Goal: Information Seeking & Learning: Learn about a topic

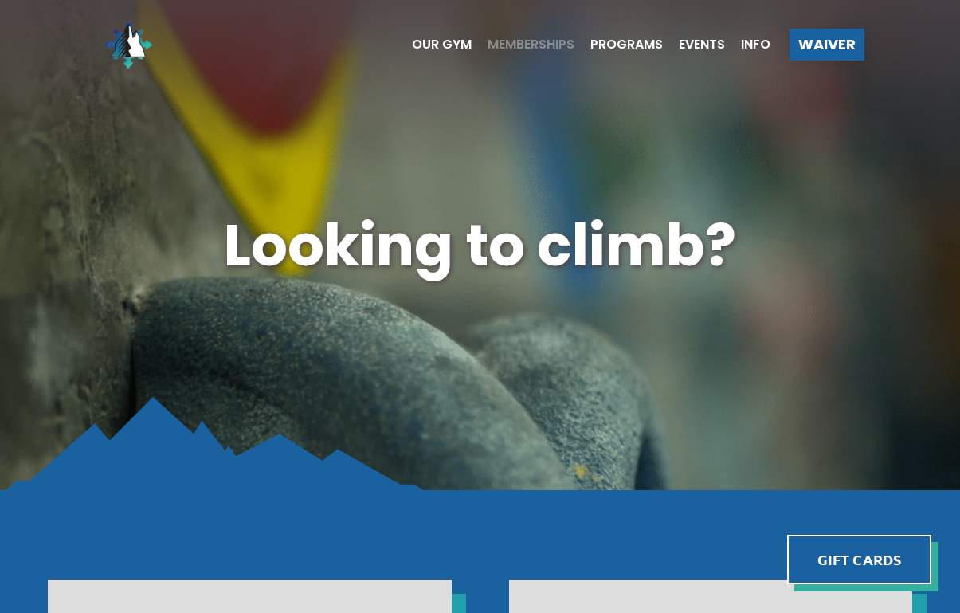
click at [523, 47] on span "Memberships" at bounding box center [531, 44] width 87 height 13
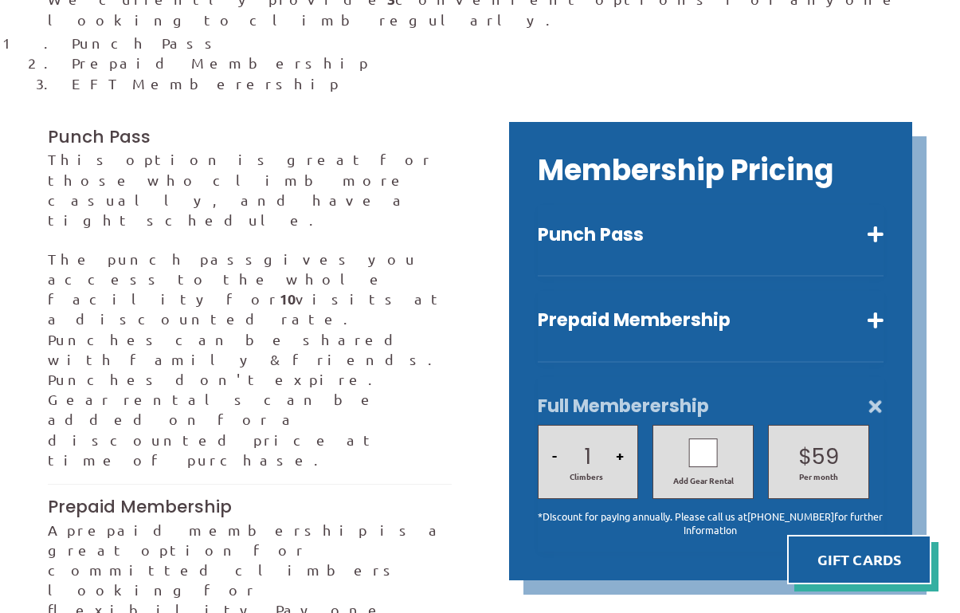
scroll to position [416, 0]
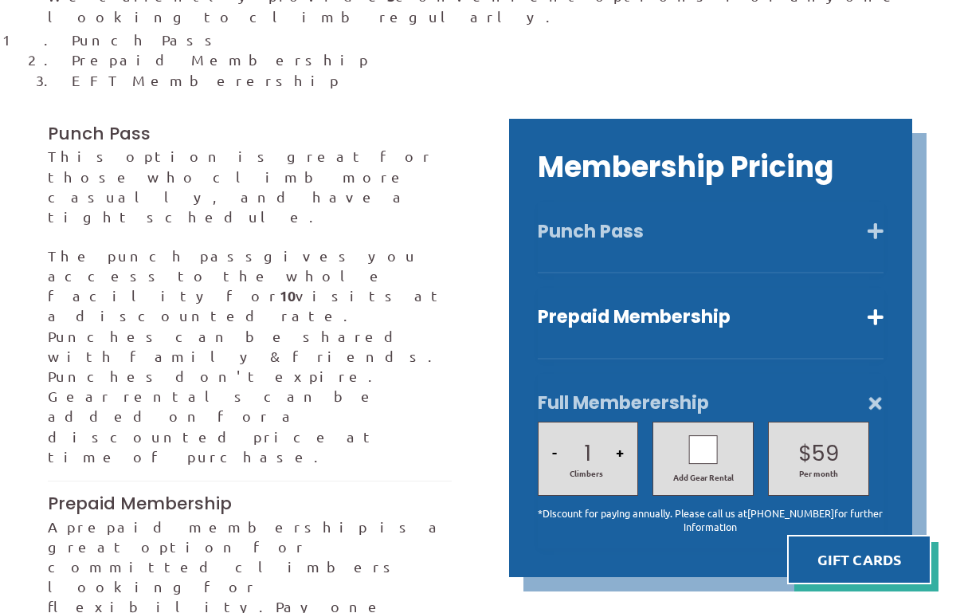
click at [801, 220] on button "Punch Pass" at bounding box center [711, 231] width 346 height 23
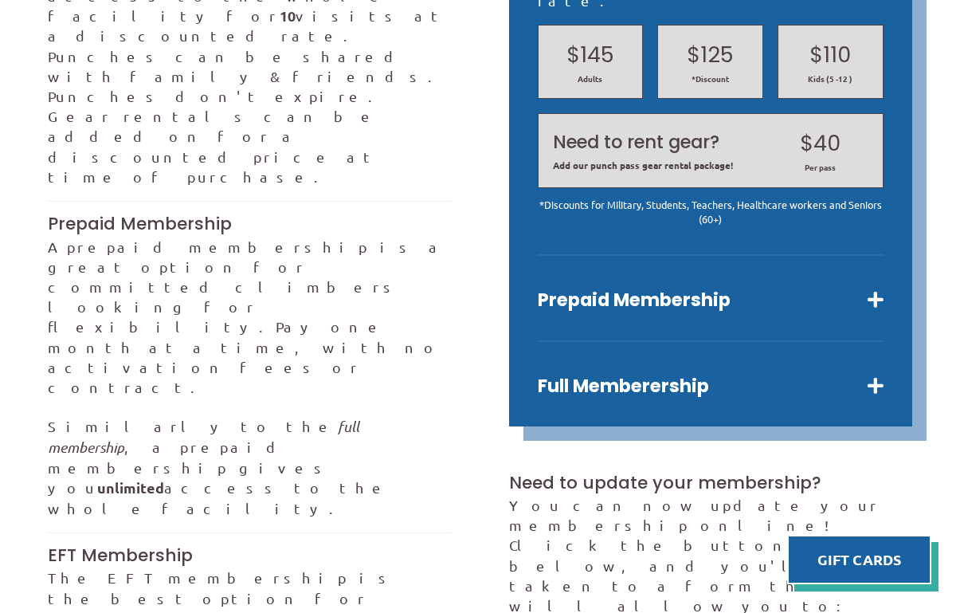
scroll to position [698, 0]
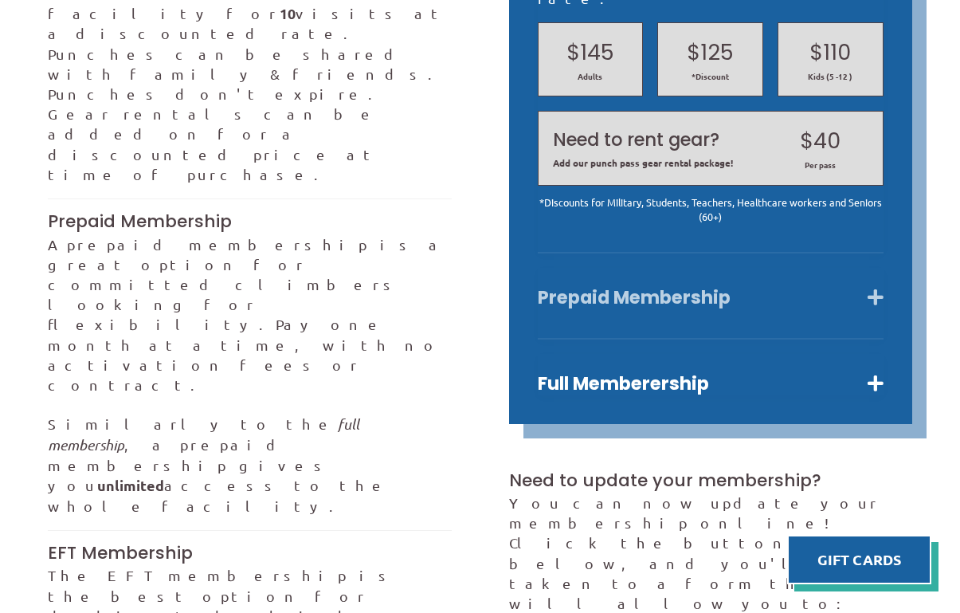
click at [776, 286] on button "Prepaid Membership" at bounding box center [711, 297] width 346 height 23
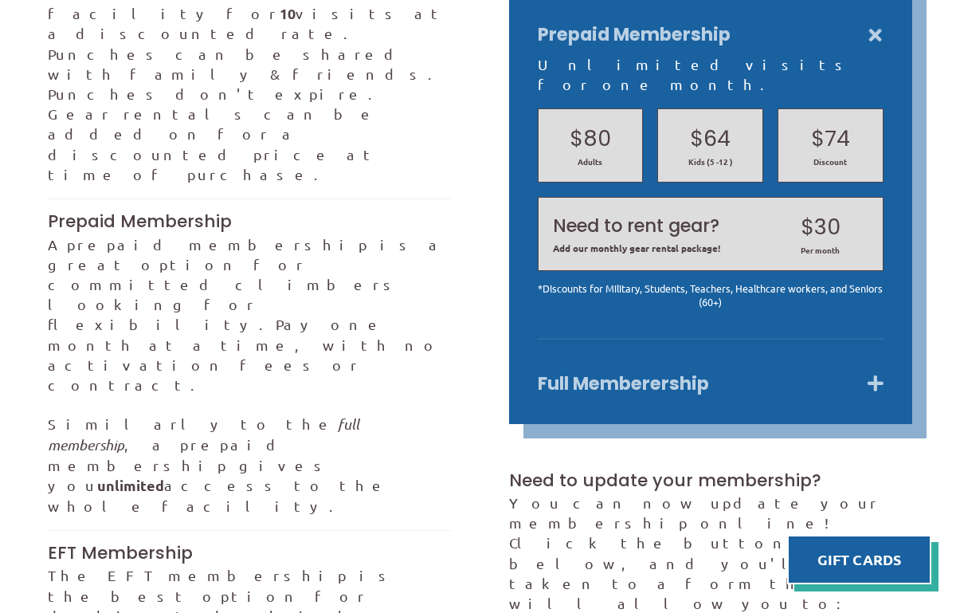
click at [755, 372] on button "Full Memberership" at bounding box center [711, 383] width 346 height 23
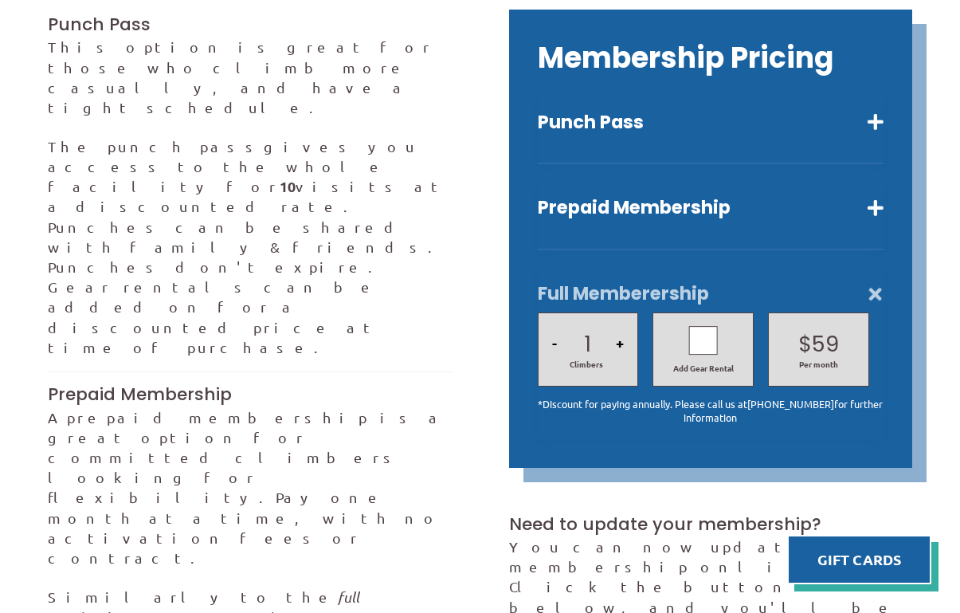
scroll to position [517, 0]
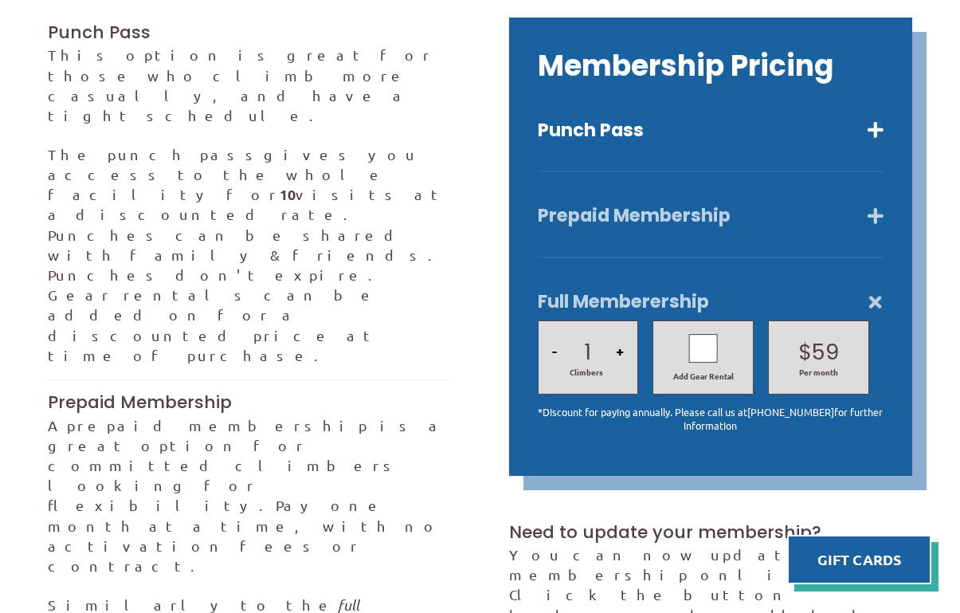
click at [783, 204] on button "Prepaid Membership" at bounding box center [711, 215] width 346 height 23
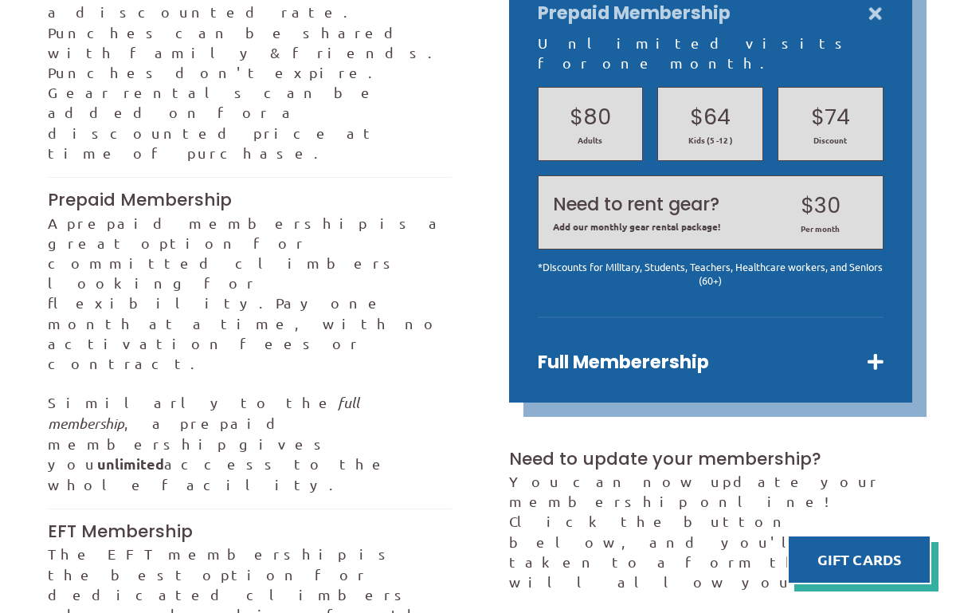
scroll to position [724, 0]
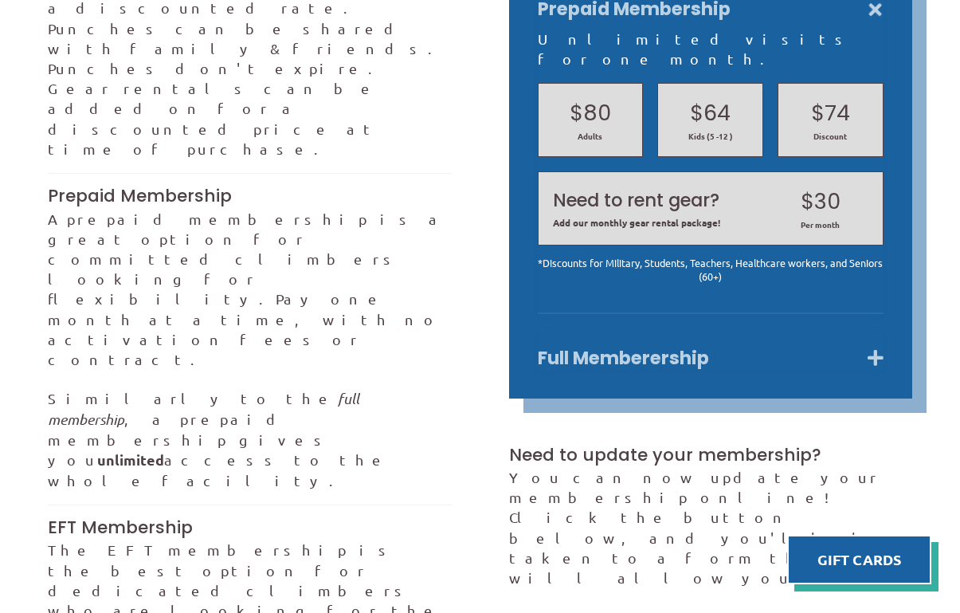
click at [733, 347] on button "Full Memberership" at bounding box center [711, 358] width 346 height 23
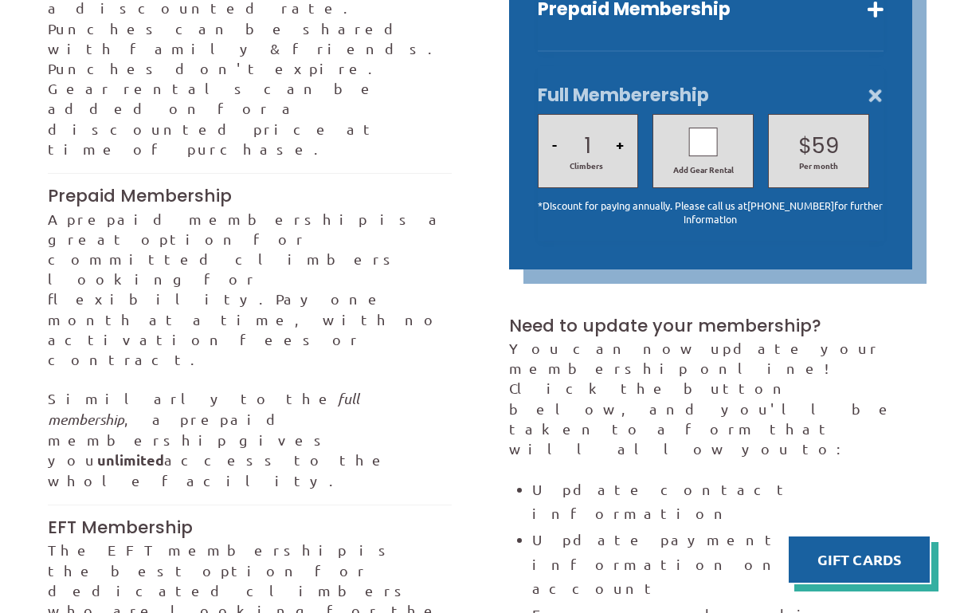
click at [618, 125] on button "+" at bounding box center [620, 145] width 18 height 54
click at [555, 124] on button "-" at bounding box center [554, 145] width 14 height 54
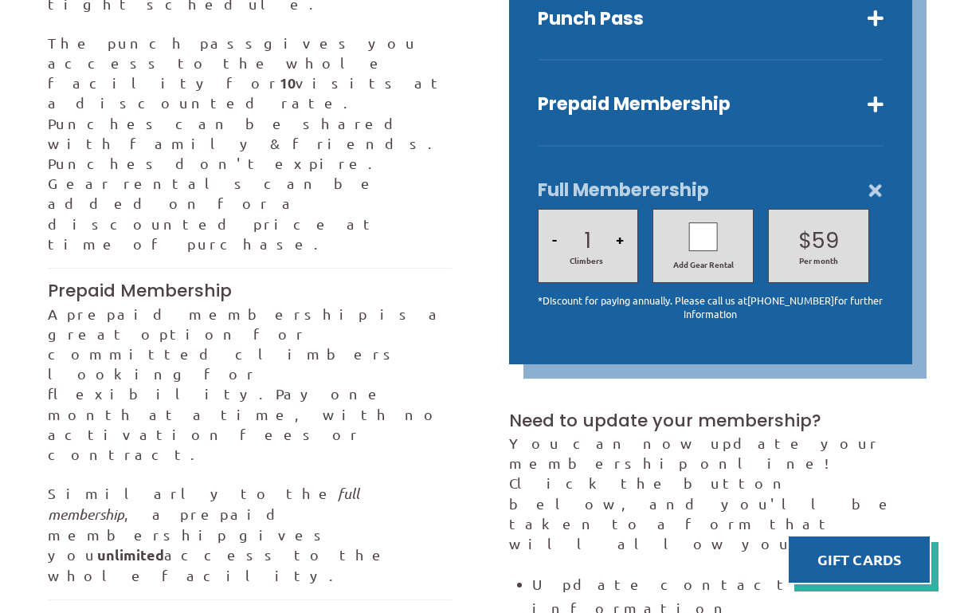
scroll to position [604, 0]
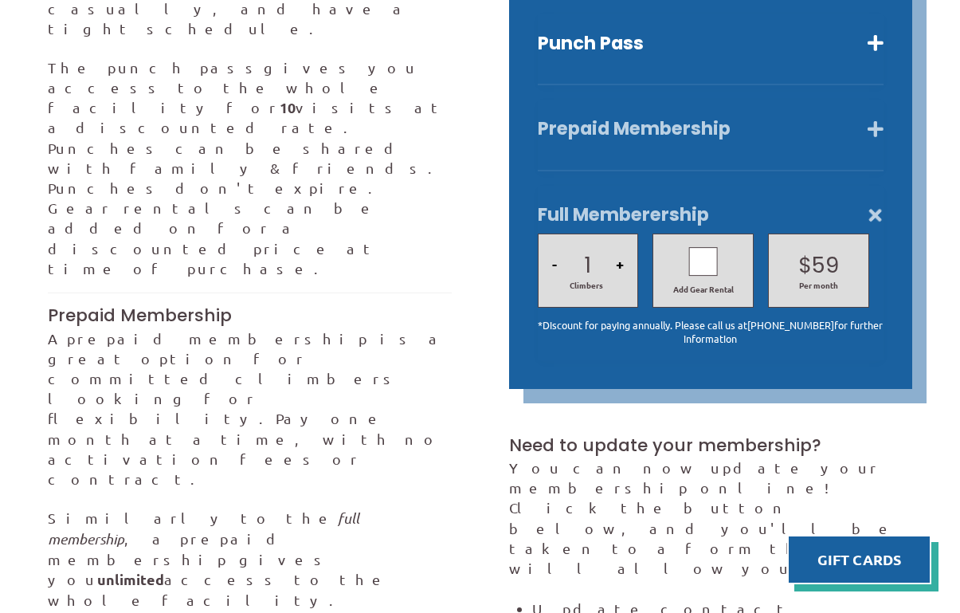
click at [625, 117] on button "Prepaid Membership" at bounding box center [711, 128] width 346 height 23
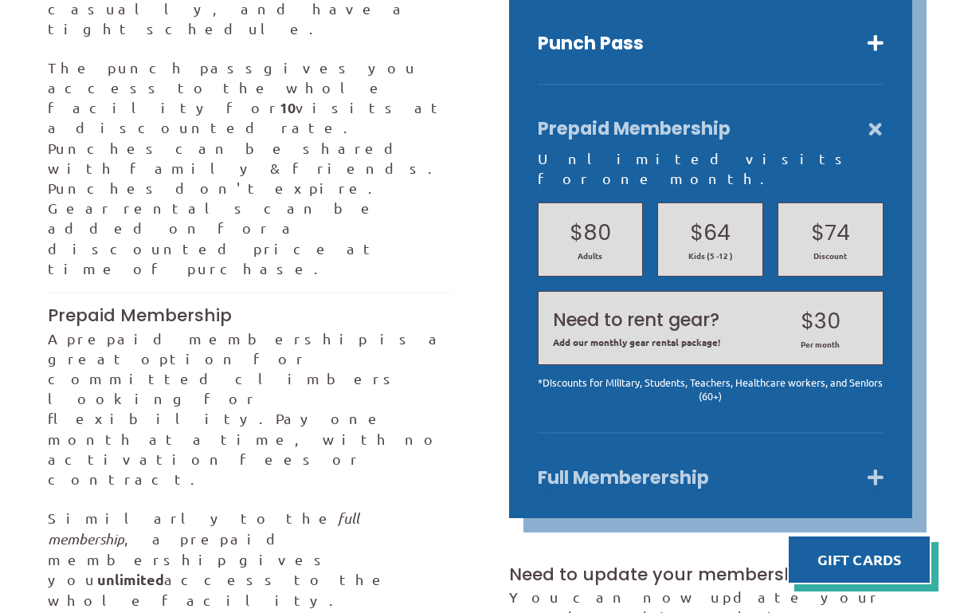
click at [605, 466] on button "Full Memberership" at bounding box center [711, 477] width 346 height 23
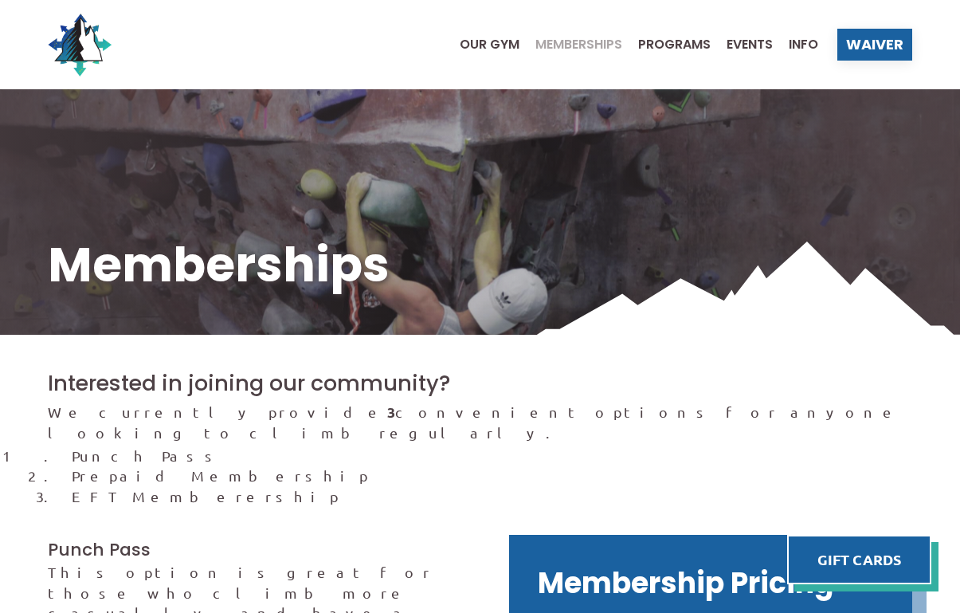
scroll to position [0, 0]
